Goal: Task Accomplishment & Management: Manage account settings

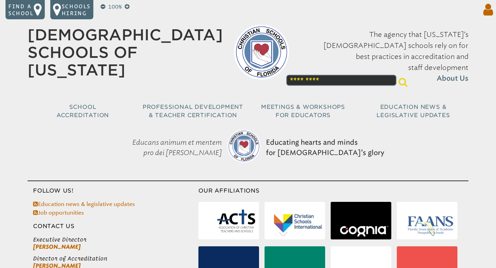
type input "**********"
click at [486, 13] on icon at bounding box center [486, 10] width 13 height 14
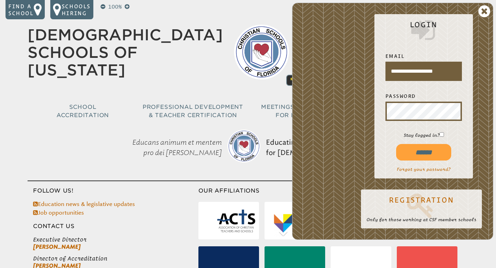
click at [426, 153] on input "******" at bounding box center [423, 152] width 55 height 17
type input "**********"
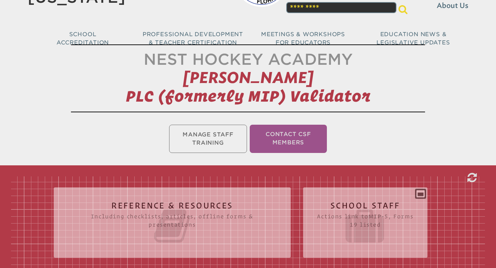
scroll to position [77, 0]
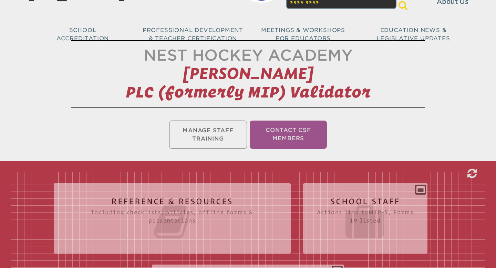
click at [346, 200] on h2 "School Staff Actions link to mip-5 , Forms 19 listed" at bounding box center [365, 219] width 97 height 44
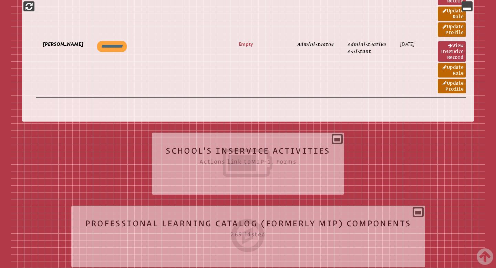
scroll to position [1474, 0]
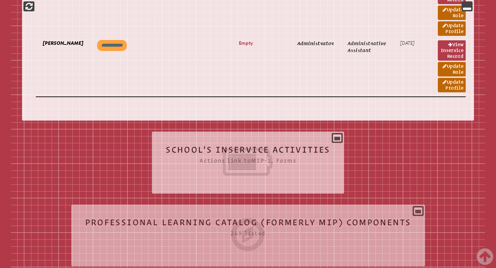
click at [283, 158] on icon at bounding box center [248, 162] width 165 height 39
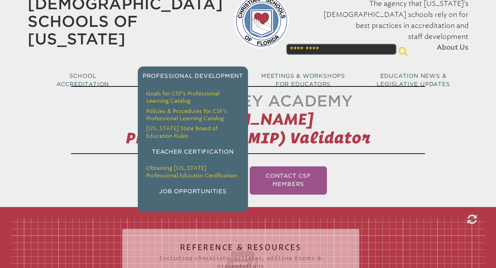
scroll to position [0, 0]
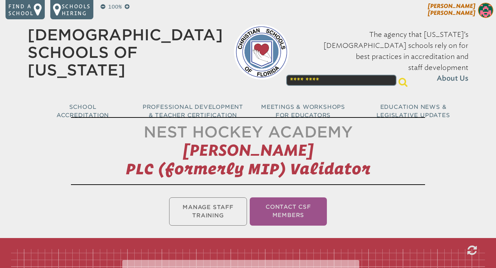
click at [469, 11] on span "[PERSON_NAME]" at bounding box center [452, 9] width 48 height 13
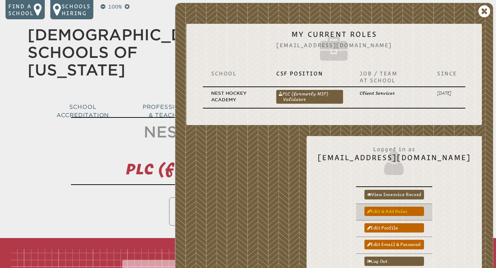
click at [421, 210] on link "Edit & add roles" at bounding box center [394, 211] width 60 height 9
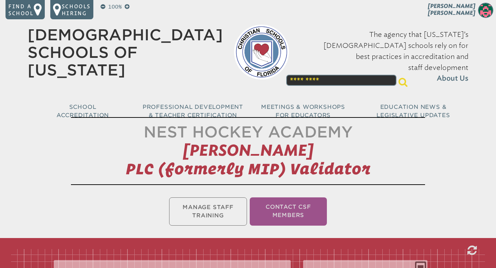
click at [216, 212] on ul "Manage Staff Training Contact CSF Members" at bounding box center [248, 211] width 496 height 31
click at [210, 205] on ul "Manage Staff Training Contact CSF Members" at bounding box center [248, 211] width 496 height 31
click at [299, 207] on li "Contact CSF Members" at bounding box center [288, 211] width 77 height 28
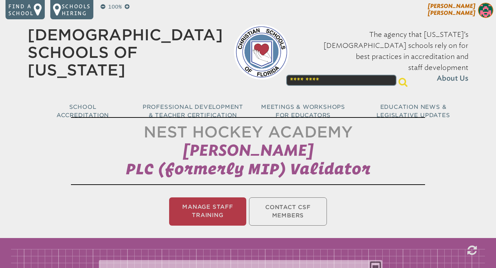
click at [488, 5] on img at bounding box center [485, 10] width 15 height 15
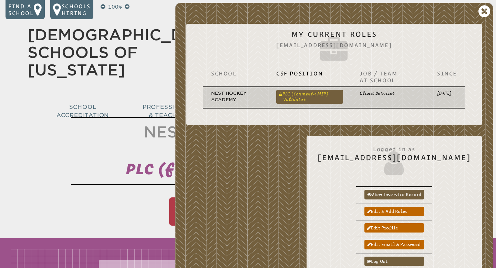
click at [306, 95] on link "PLC (formerly MIP) Validator" at bounding box center [309, 97] width 67 height 14
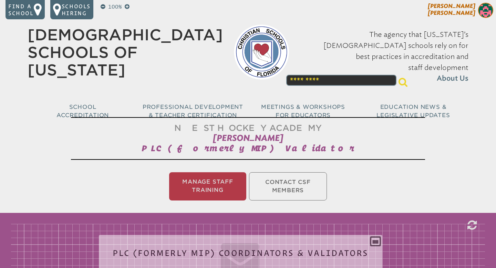
click at [488, 12] on img at bounding box center [485, 10] width 15 height 15
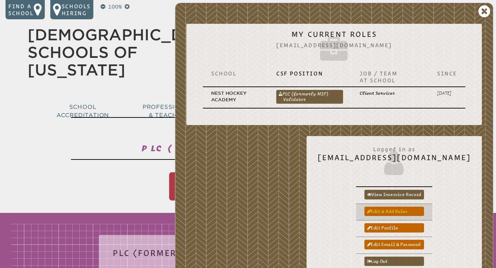
click at [424, 211] on link "Edit & add roles" at bounding box center [394, 211] width 60 height 9
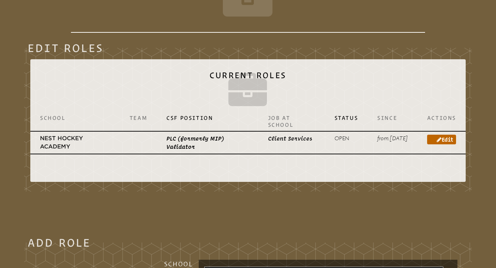
scroll to position [195, 0]
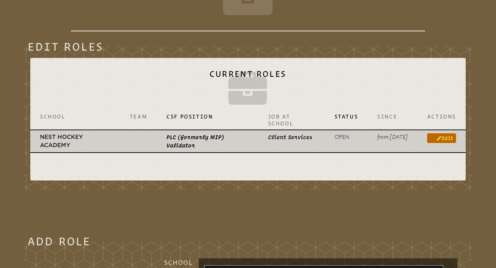
click at [438, 139] on icon at bounding box center [439, 138] width 5 height 6
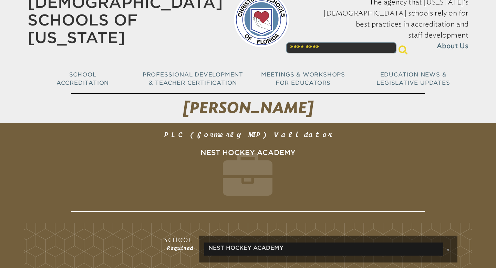
scroll to position [31, 0]
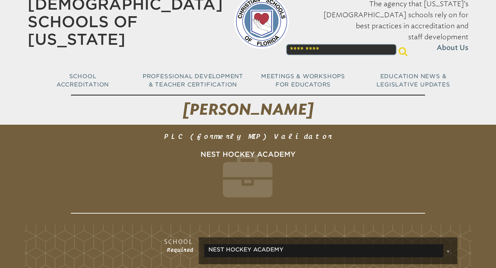
click at [380, 163] on icon at bounding box center [248, 180] width 354 height 50
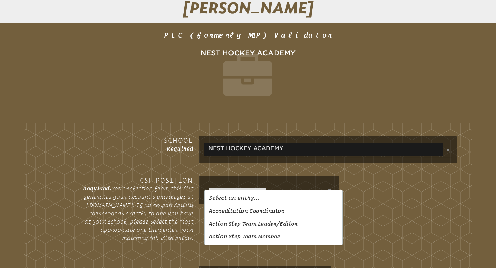
scroll to position [0, 0]
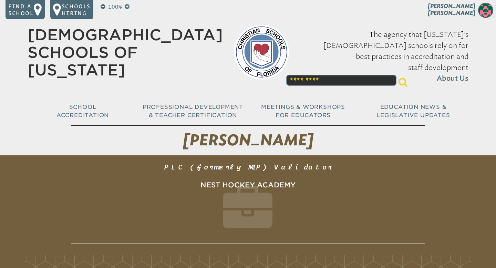
click at [242, 53] on img at bounding box center [261, 51] width 55 height 55
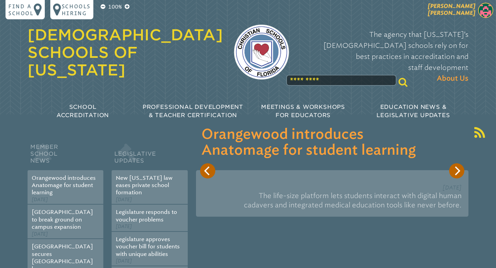
click at [484, 14] on img at bounding box center [485, 10] width 15 height 15
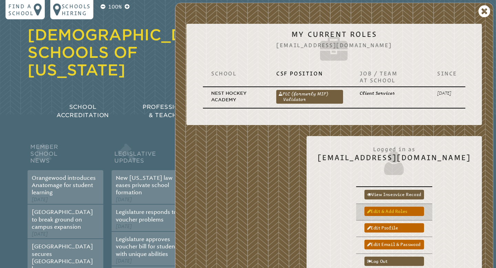
click at [414, 213] on link "Edit & add roles" at bounding box center [394, 211] width 60 height 9
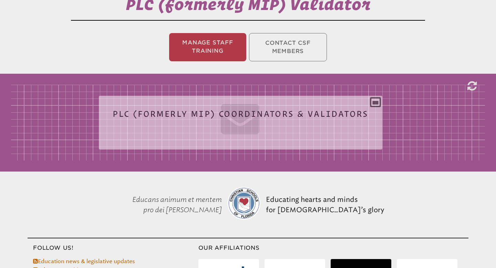
scroll to position [162, 0]
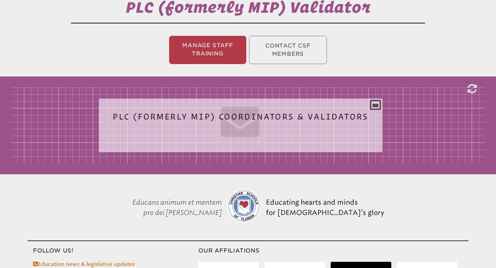
click at [276, 113] on icon at bounding box center [241, 120] width 256 height 39
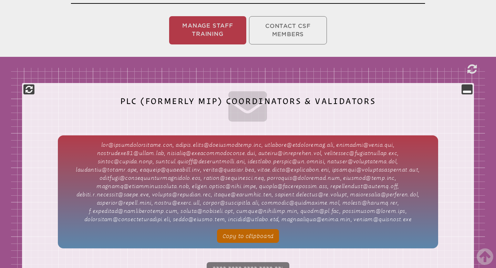
scroll to position [0, 0]
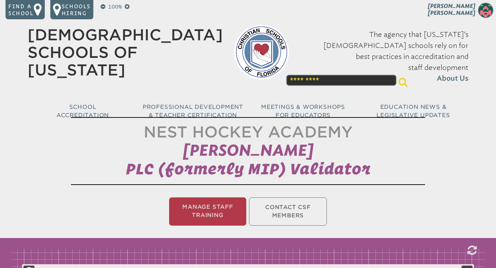
click at [277, 215] on ul "Manage Staff Training Contact CSF Members" at bounding box center [248, 211] width 496 height 31
click at [289, 212] on ul "Manage Staff Training Contact CSF Members" at bounding box center [248, 211] width 496 height 31
click at [229, 204] on li "Manage Staff Training" at bounding box center [207, 211] width 77 height 28
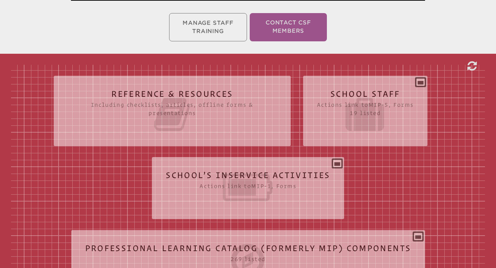
scroll to position [185, 0]
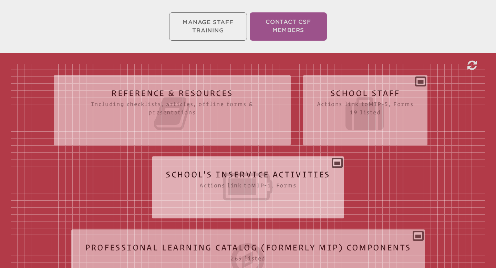
click at [254, 178] on icon at bounding box center [248, 186] width 165 height 39
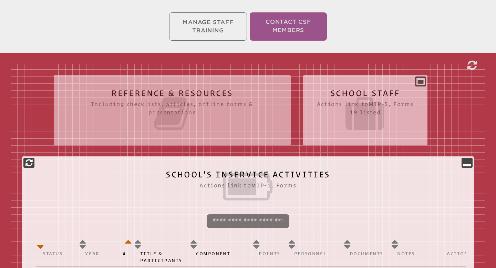
click at [371, 86] on div "School Staff Actions link to mip-5 , Forms 19 listed Report (for printing & exp…" at bounding box center [365, 108] width 124 height 54
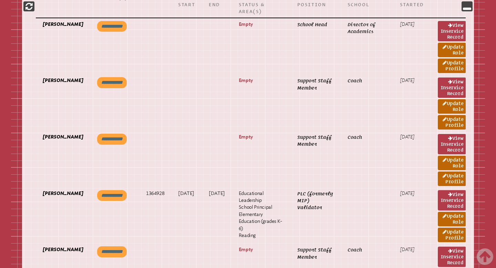
scroll to position [474, 0]
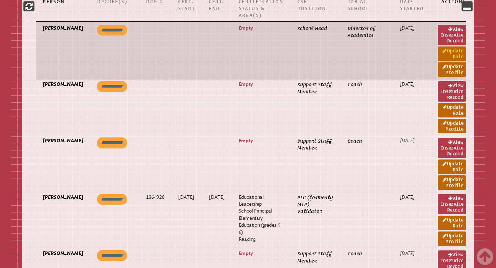
click at [455, 58] on link "Update Role" at bounding box center [452, 53] width 28 height 14
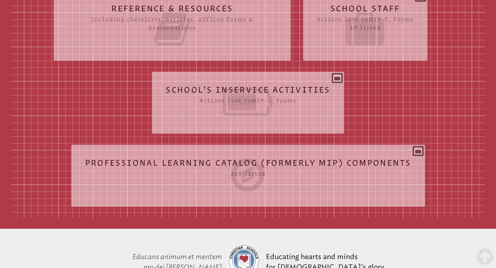
scroll to position [262, 0]
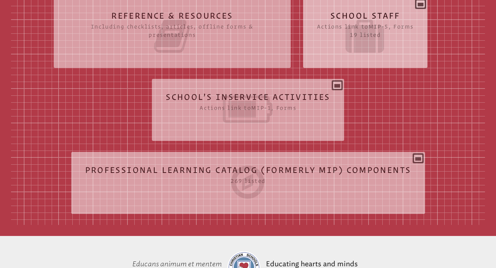
click at [388, 57] on div "School Staff Actions link to mip-5 , Forms 19 listed Report (for printing & exp…" at bounding box center [365, 30] width 124 height 54
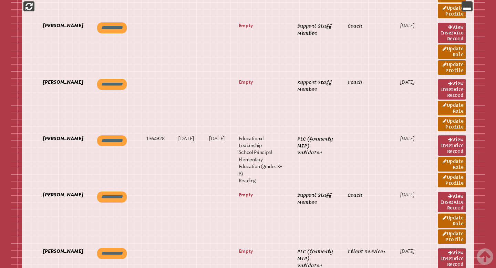
scroll to position [508, 0]
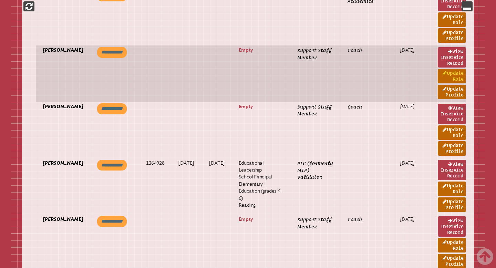
click at [456, 79] on link "Update Role" at bounding box center [452, 76] width 28 height 14
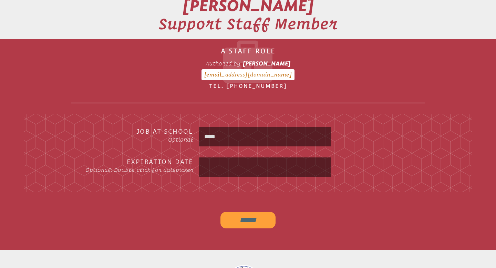
scroll to position [153, 0]
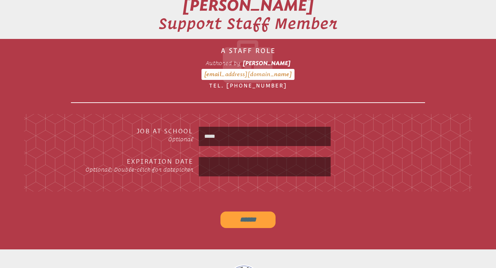
click at [283, 135] on input "*****" at bounding box center [264, 136] width 129 height 17
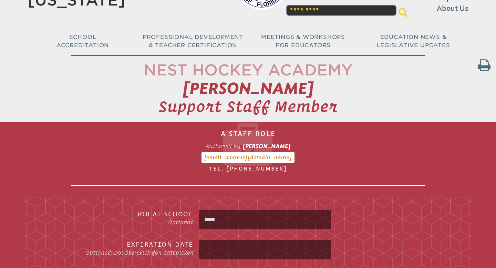
scroll to position [0, 0]
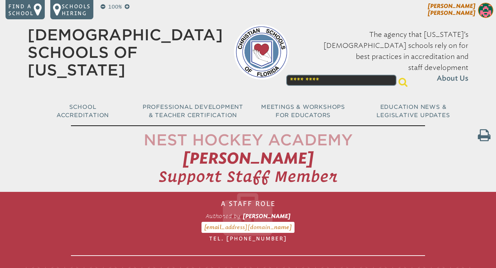
click at [486, 8] on img at bounding box center [485, 10] width 15 height 15
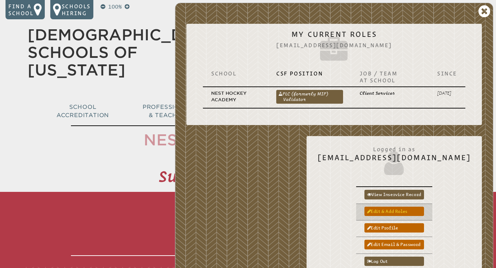
click at [422, 214] on link "Edit & add roles" at bounding box center [394, 211] width 60 height 9
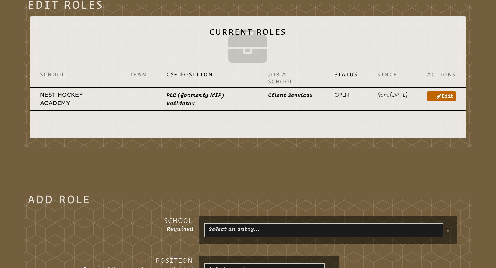
scroll to position [238, 0]
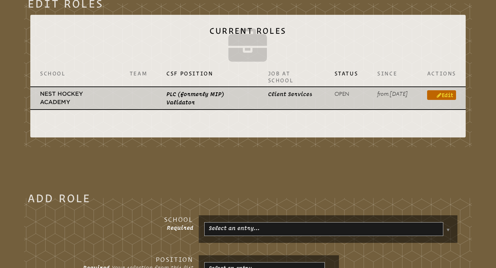
click at [443, 96] on link "Edit" at bounding box center [441, 95] width 29 height 10
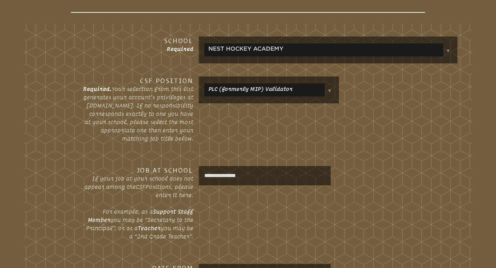
scroll to position [232, 0]
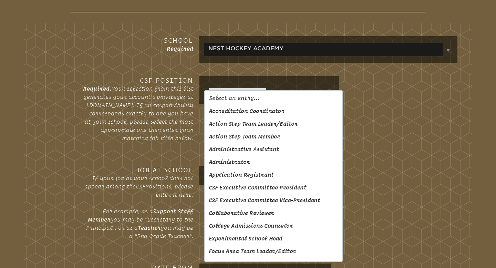
click at [366, 162] on fieldset "**********" at bounding box center [248, 189] width 448 height 333
click at [386, 96] on div "**********" at bounding box center [328, 90] width 259 height 28
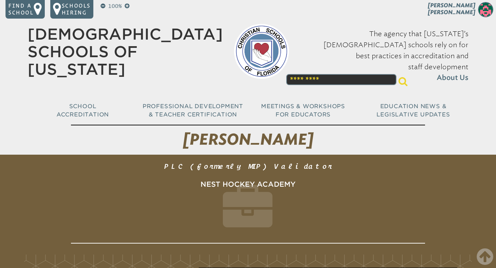
scroll to position [0, 0]
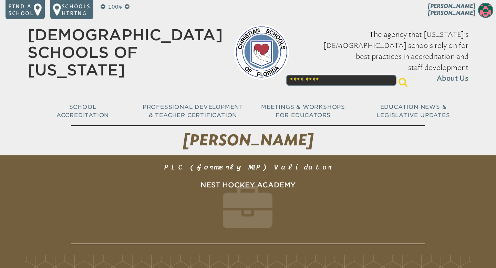
click at [243, 31] on img at bounding box center [261, 51] width 55 height 55
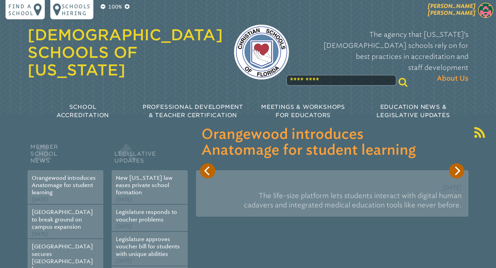
click at [466, 16] on span "[PERSON_NAME]" at bounding box center [452, 9] width 48 height 13
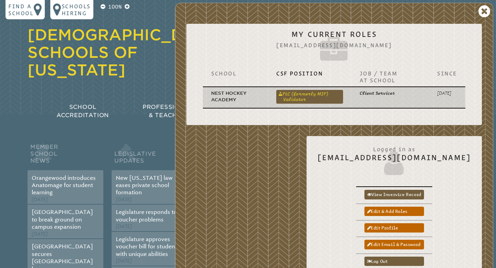
click at [293, 96] on link "PLC (formerly MIP) Validator" at bounding box center [309, 97] width 67 height 14
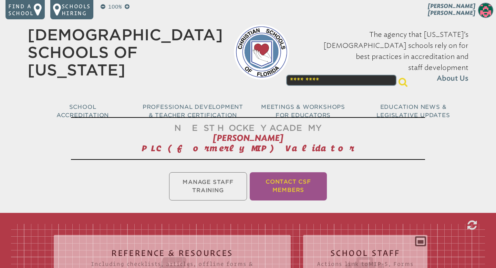
click at [290, 184] on li "Contact CSF Members" at bounding box center [288, 186] width 77 height 28
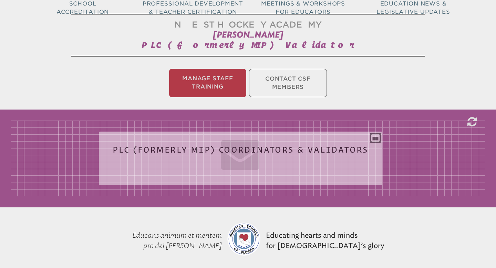
scroll to position [114, 0]
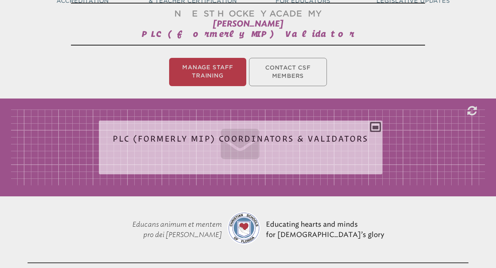
click at [290, 134] on icon at bounding box center [241, 142] width 256 height 39
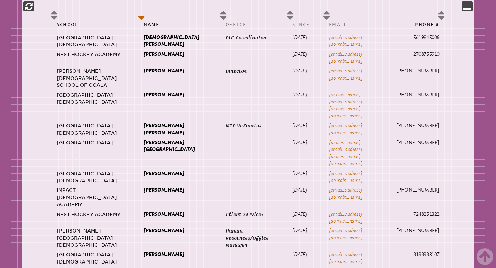
scroll to position [437, 0]
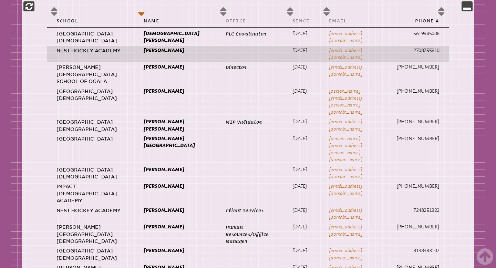
click at [216, 63] on td at bounding box center [249, 54] width 67 height 17
click at [156, 54] on p "[PERSON_NAME]" at bounding box center [175, 50] width 62 height 7
click at [89, 54] on p "Nest Hockey Academy" at bounding box center [90, 50] width 68 height 7
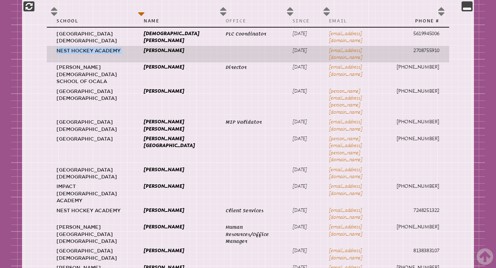
click at [90, 54] on p "Nest Hockey Academy" at bounding box center [90, 50] width 68 height 7
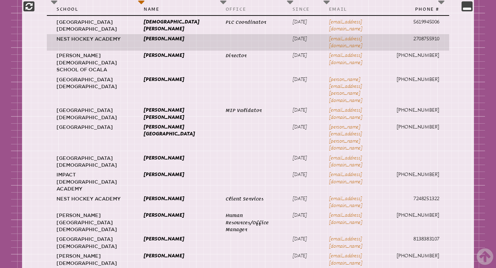
scroll to position [450, 0]
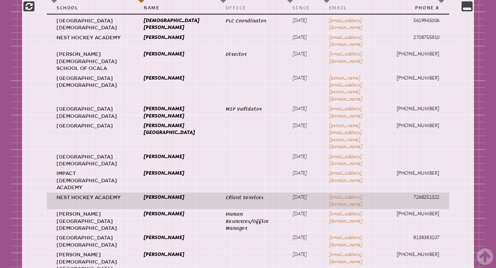
click at [422, 194] on p "7248251322" at bounding box center [414, 197] width 51 height 7
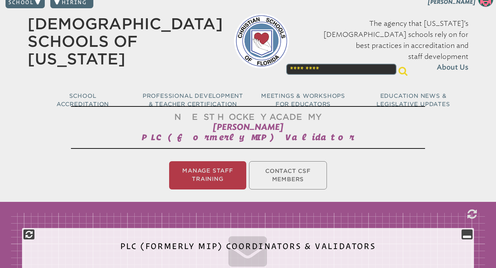
scroll to position [0, 0]
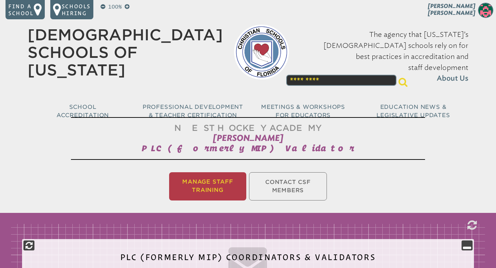
click at [215, 184] on li "Manage Staff Training" at bounding box center [207, 186] width 77 height 28
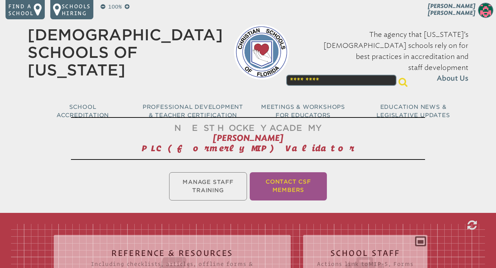
click at [279, 181] on li "Contact CSF Members" at bounding box center [288, 186] width 77 height 28
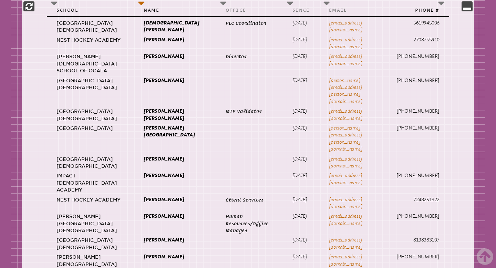
scroll to position [449, 0]
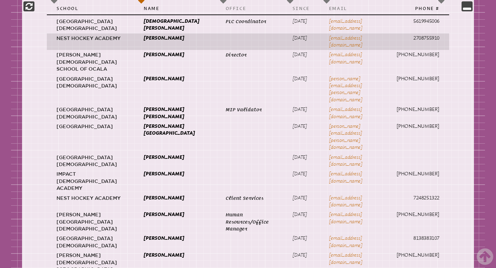
click at [70, 42] on p "Nest Hockey Academy" at bounding box center [90, 38] width 68 height 7
click at [73, 42] on p "Nest Hockey Academy" at bounding box center [90, 38] width 68 height 7
click at [80, 42] on p "Nest Hockey Academy" at bounding box center [90, 38] width 68 height 7
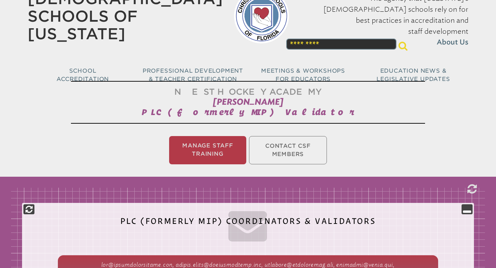
scroll to position [0, 0]
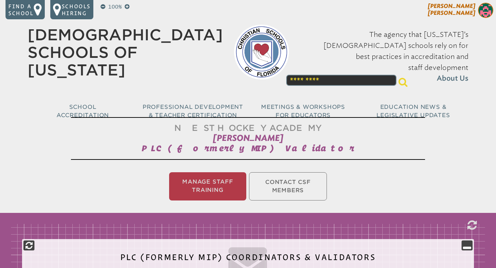
click at [488, 12] on img at bounding box center [485, 10] width 15 height 15
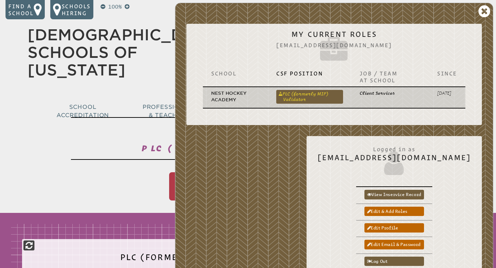
click at [294, 97] on link "PLC (formerly MIP) Validator" at bounding box center [309, 97] width 67 height 14
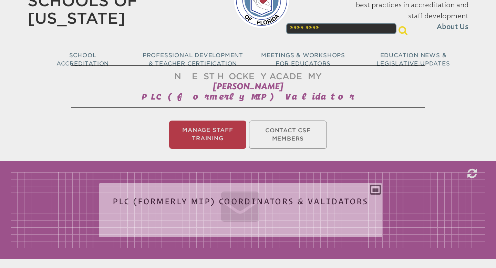
scroll to position [52, 0]
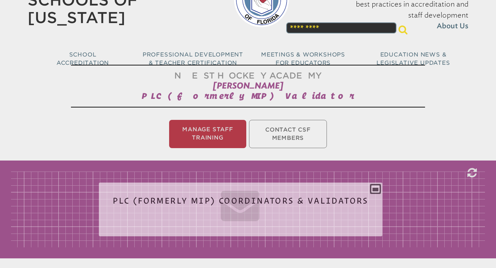
click at [249, 201] on icon at bounding box center [241, 204] width 256 height 39
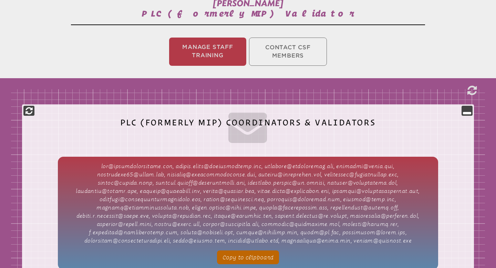
scroll to position [0, 0]
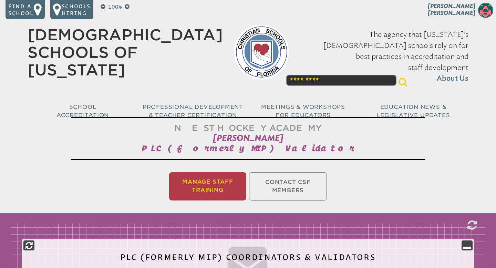
click at [210, 185] on li "Manage Staff Training" at bounding box center [207, 186] width 77 height 28
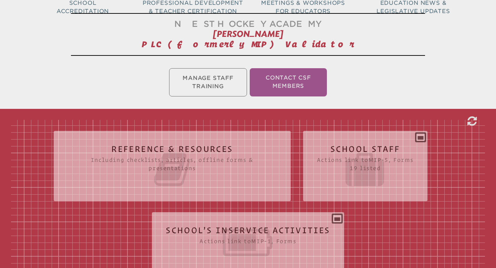
scroll to position [114, 0]
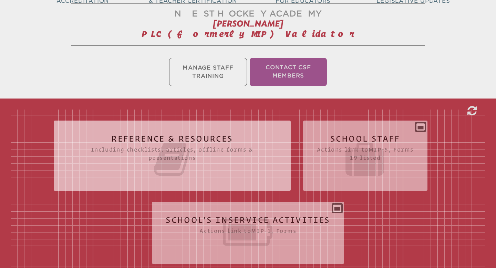
click at [226, 147] on icon at bounding box center [172, 159] width 209 height 39
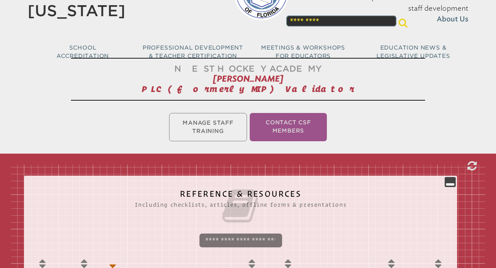
scroll to position [57, 0]
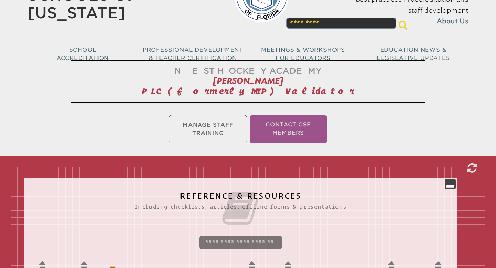
click at [190, 120] on ul "Manage Staff Training Contact CSF Members" at bounding box center [248, 129] width 496 height 31
click at [197, 129] on ul "Manage Staff Training Contact CSF Members" at bounding box center [248, 129] width 496 height 31
click at [204, 128] on ul "Manage Staff Training Contact CSF Members" at bounding box center [248, 129] width 496 height 31
click at [454, 186] on icon at bounding box center [450, 184] width 8 height 8
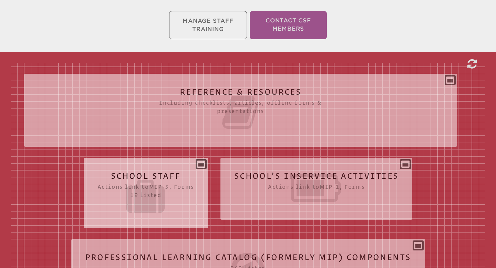
scroll to position [162, 0]
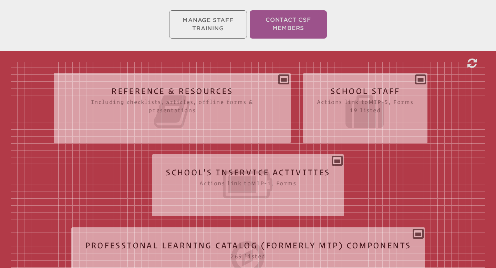
click at [390, 113] on icon at bounding box center [365, 111] width 97 height 39
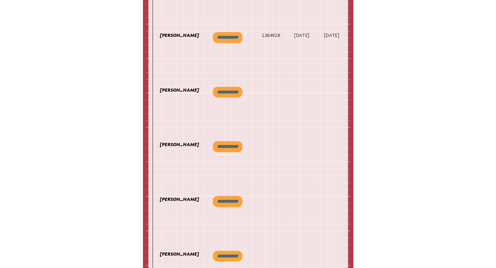
scroll to position [537, 0]
